Goal: Information Seeking & Learning: Find specific fact

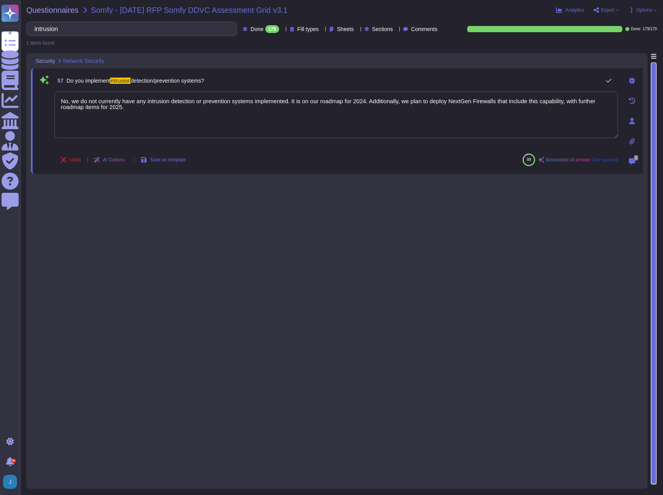
type textarea "No, we do not currently have any intrusion detection or prevention systems impl…"
drag, startPoint x: 0, startPoint y: 0, endPoint x: -2, endPoint y: 20, distance: 19.9
click at [0, 20] on html "Questionnaires Knowledge Base Documents Analytics CAIQ / SIG Admin Trust Center…" at bounding box center [331, 247] width 663 height 495
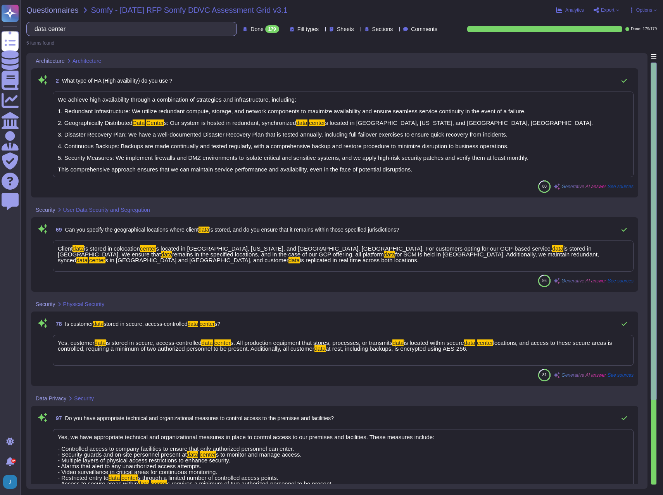
type input "data center"
click at [131, 32] on input "data center" at bounding box center [130, 29] width 198 height 14
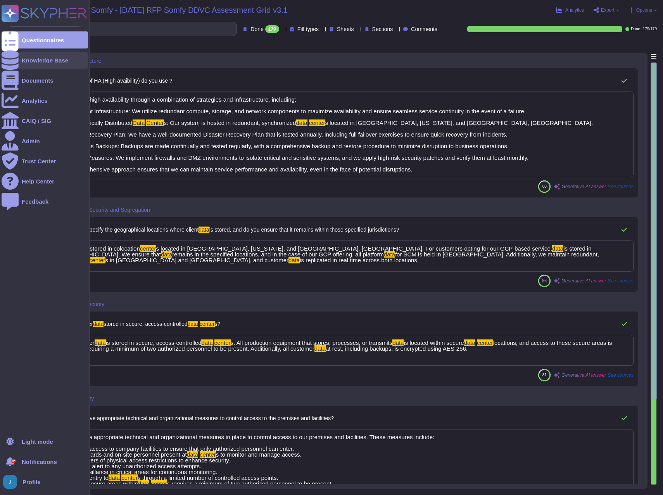
click at [42, 64] on div "Knowledge Base" at bounding box center [45, 60] width 86 height 17
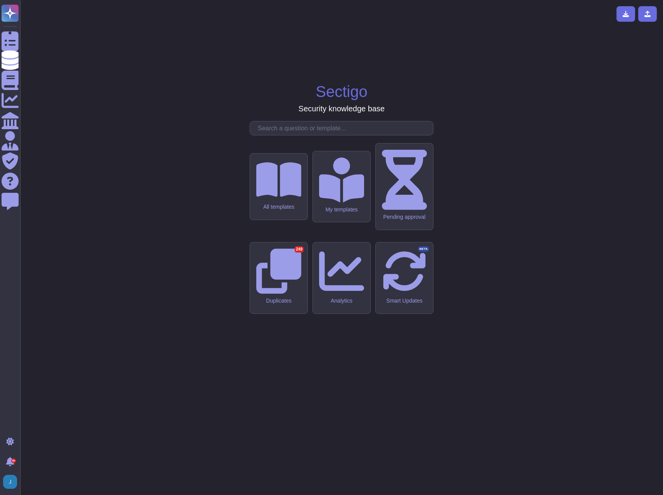
click at [333, 135] on input "text" at bounding box center [343, 128] width 179 height 14
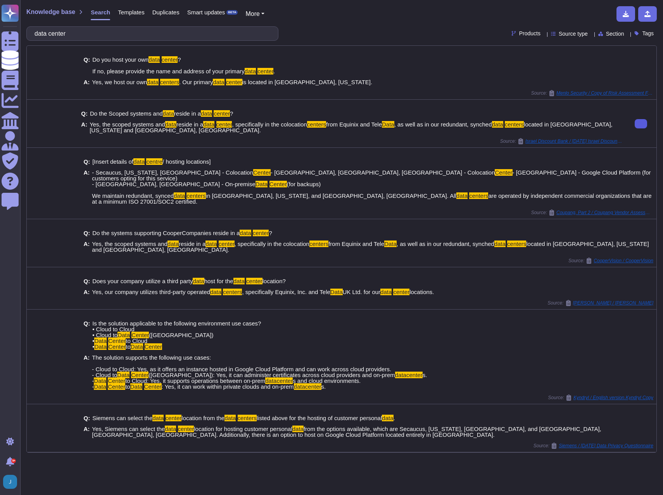
type input "data center"
click at [641, 124] on icon at bounding box center [641, 124] width 0 height 0
